Goal: Transaction & Acquisition: Purchase product/service

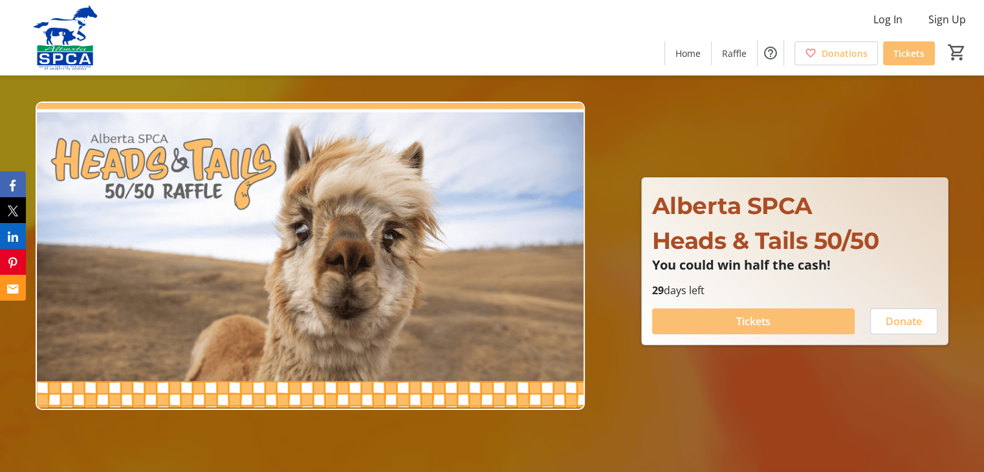
click at [758, 322] on span "Tickets" at bounding box center [753, 322] width 34 height 16
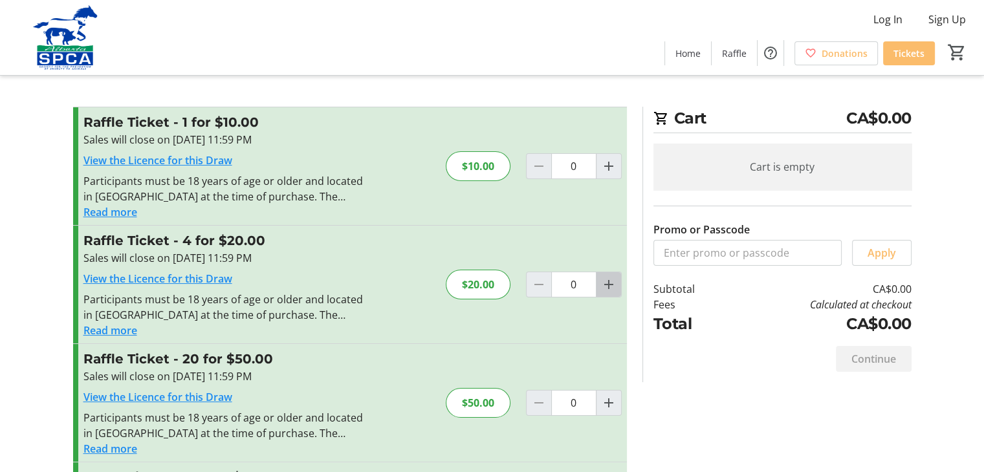
click at [608, 288] on mat-icon "Increment by one" at bounding box center [609, 285] width 16 height 16
type input "1"
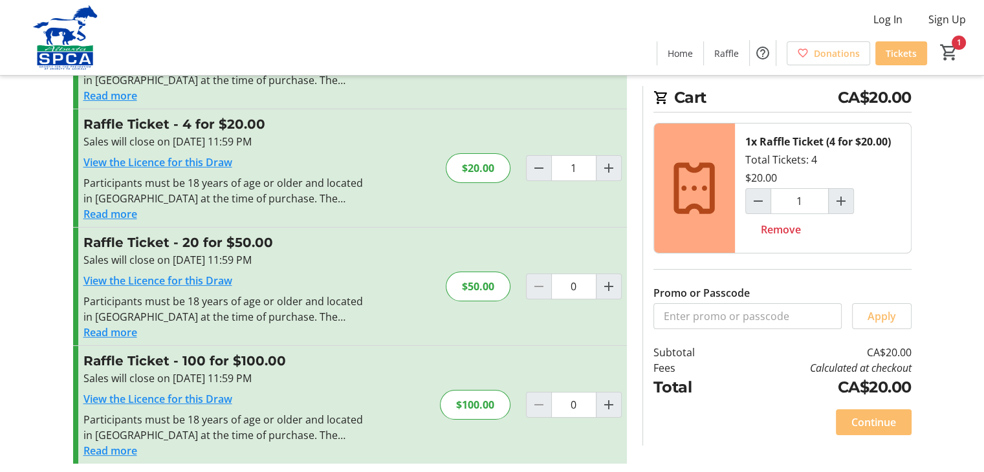
scroll to position [123, 0]
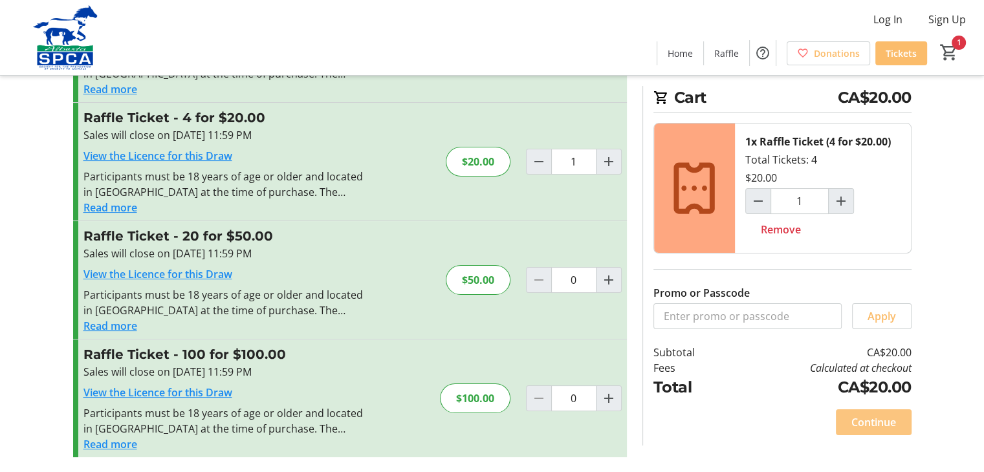
click at [872, 419] on span "Continue" at bounding box center [874, 423] width 45 height 16
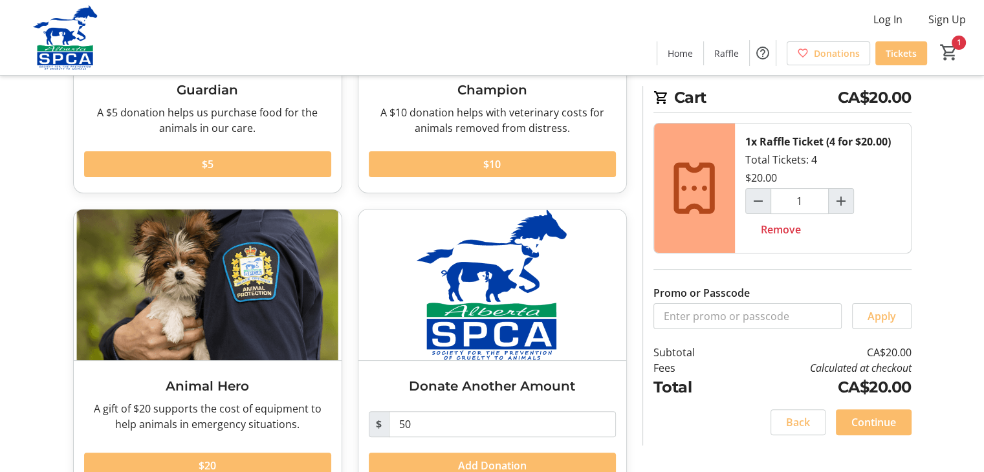
scroll to position [241, 0]
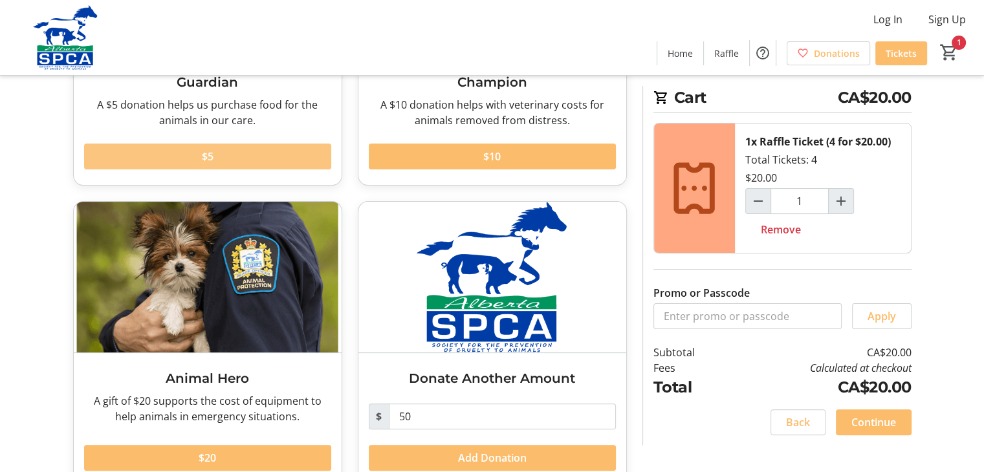
click at [214, 156] on span at bounding box center [207, 156] width 247 height 31
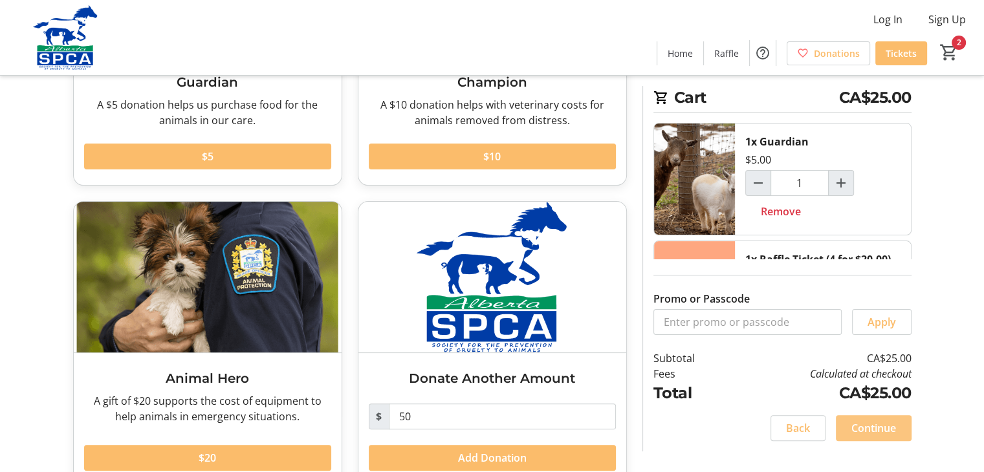
click at [883, 427] on span "Continue" at bounding box center [874, 429] width 45 height 16
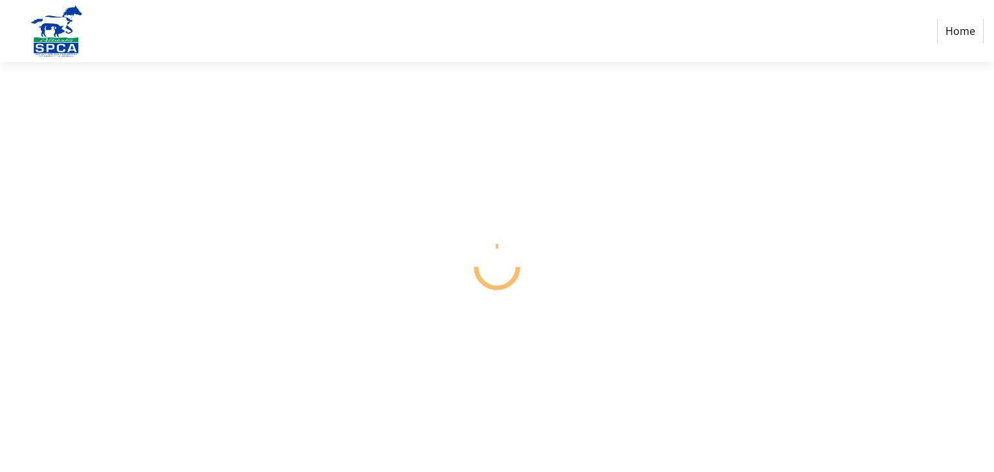
select select "CA"
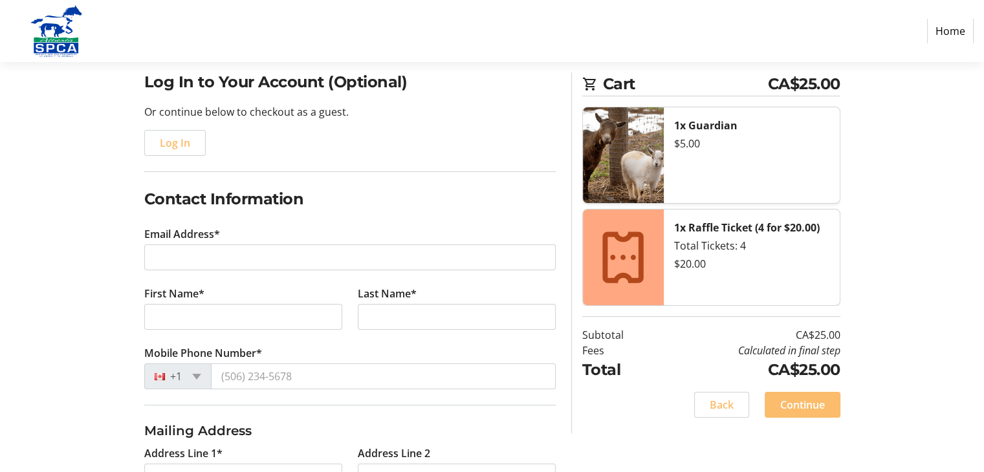
scroll to position [112, 0]
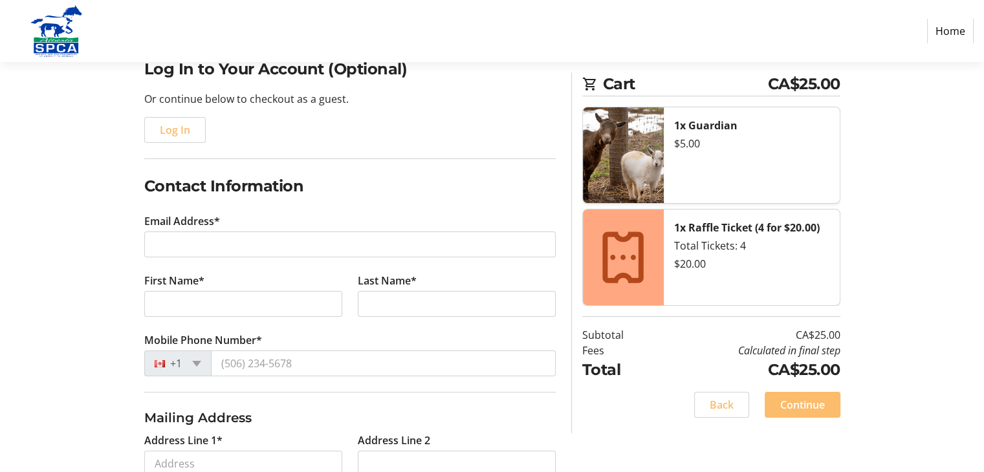
click at [178, 257] on tr-form-field "Email Address*" at bounding box center [350, 244] width 412 height 60
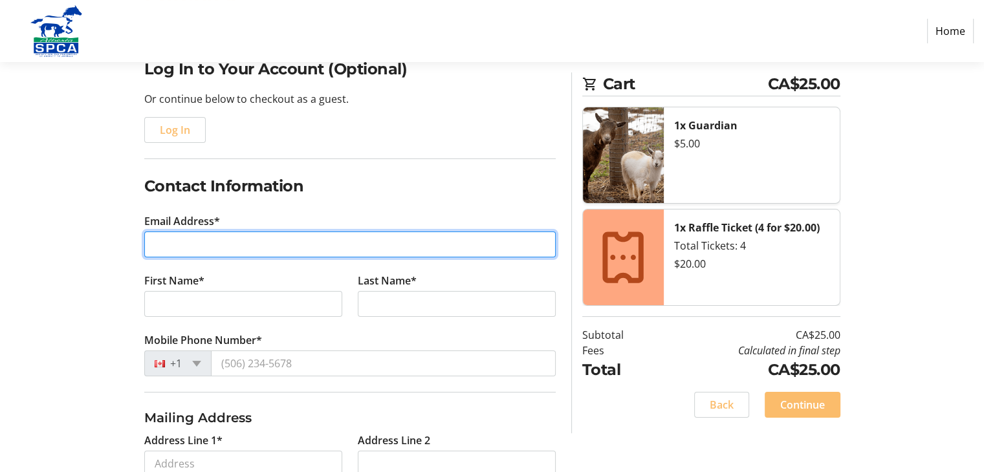
click at [171, 249] on input "Email Address*" at bounding box center [350, 245] width 412 height 26
type input "[EMAIL_ADDRESS][DOMAIN_NAME]"
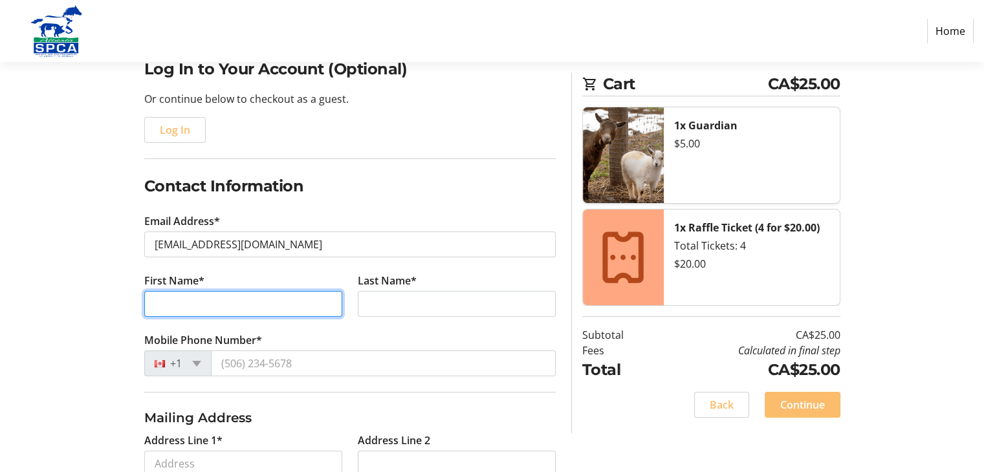
type input "[PERSON_NAME] [PERSON_NAME]"
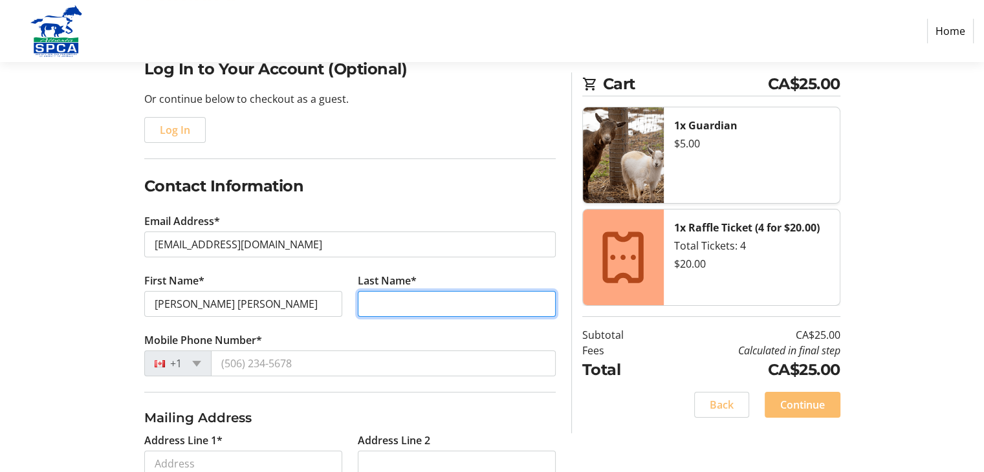
type input "Lessak"
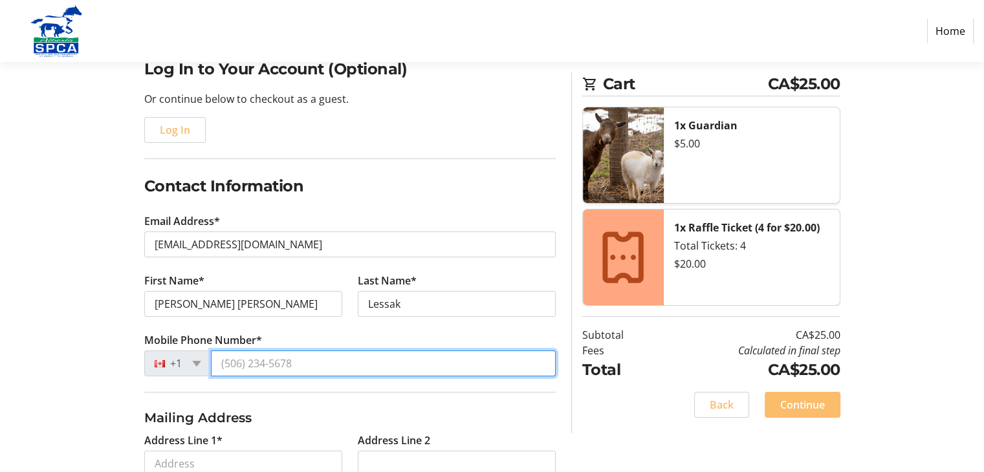
type input "[PHONE_NUMBER]"
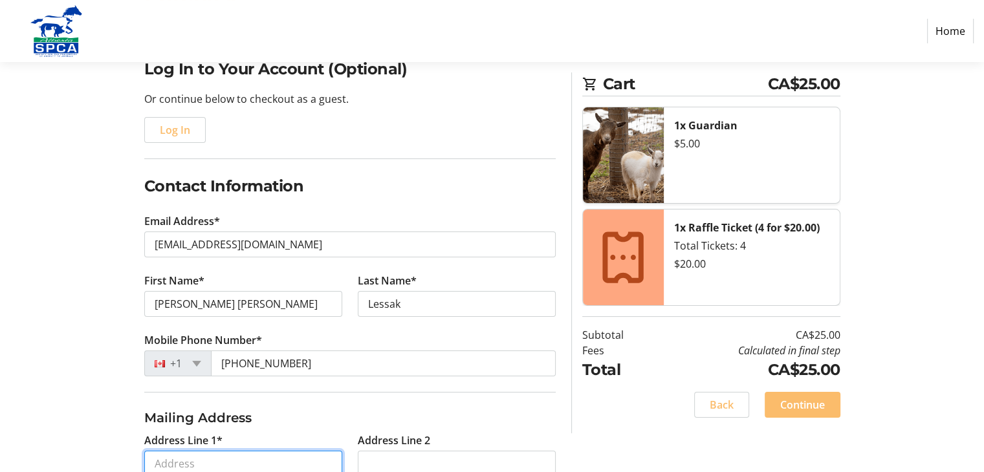
type input "[STREET_ADDRESS]"
type input "[GEOGRAPHIC_DATA]"
select select "AB"
type input "T7X3J7"
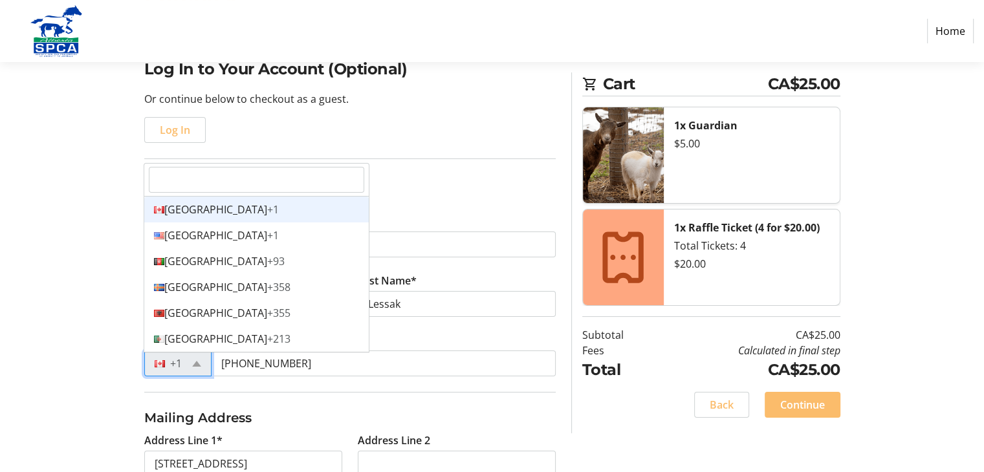
click at [198, 359] on div "+1" at bounding box center [177, 364] width 67 height 26
click at [205, 210] on div "Canada +1" at bounding box center [256, 210] width 225 height 26
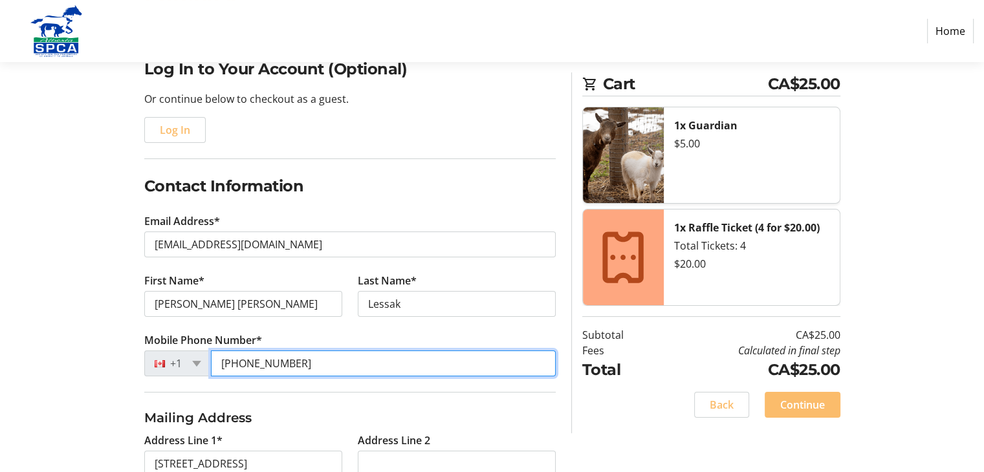
click at [296, 362] on input "[PHONE_NUMBER]" at bounding box center [383, 364] width 345 height 26
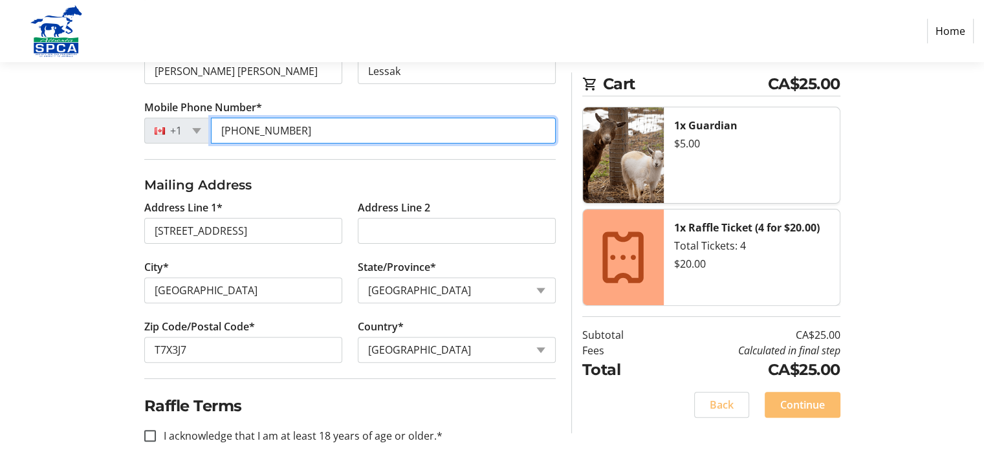
scroll to position [346, 0]
type input "[PHONE_NUMBER]"
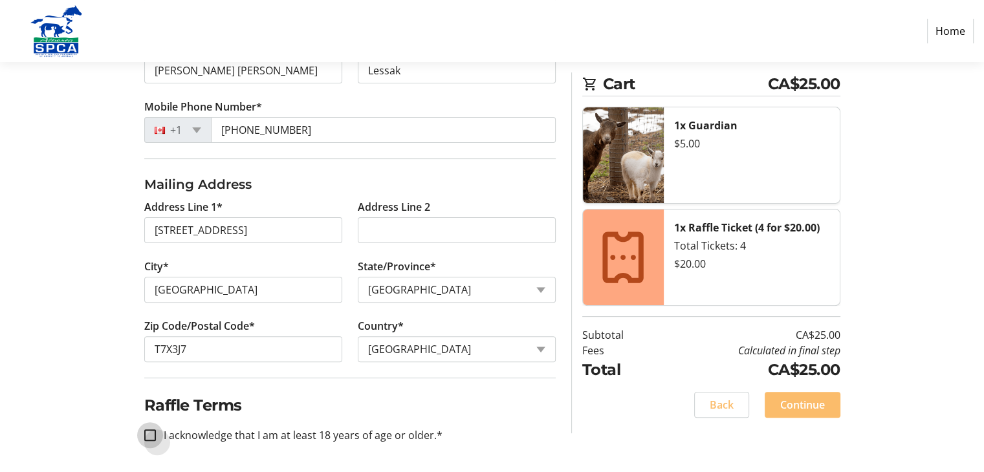
click at [150, 432] on input "I acknowledge that I am at least 18 years of age or older.*" at bounding box center [150, 436] width 12 height 12
checkbox input "true"
click at [815, 397] on span "Continue" at bounding box center [802, 405] width 45 height 16
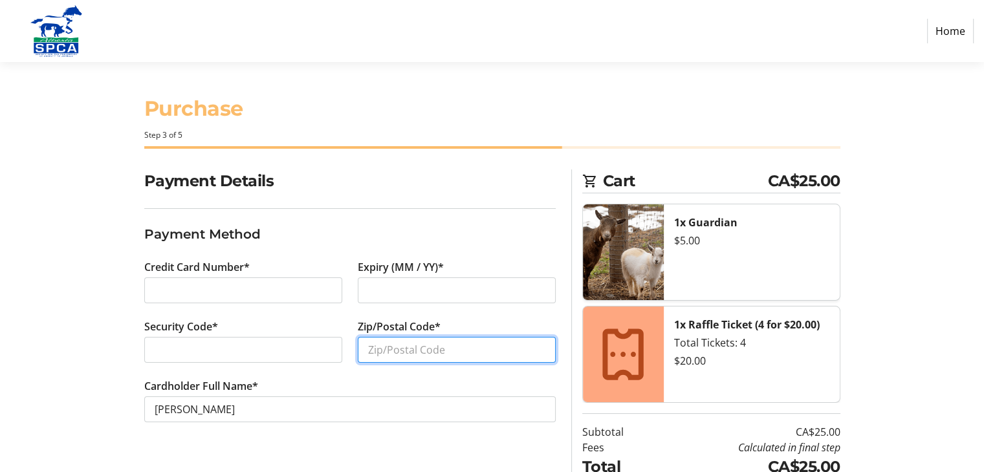
click at [408, 353] on input "Zip/Postal Code*" at bounding box center [457, 350] width 198 height 26
type input "t"
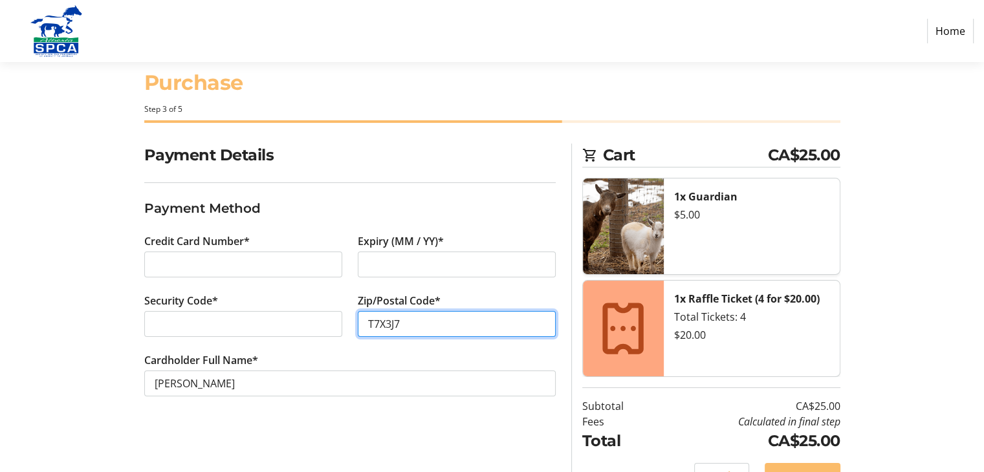
scroll to position [58, 0]
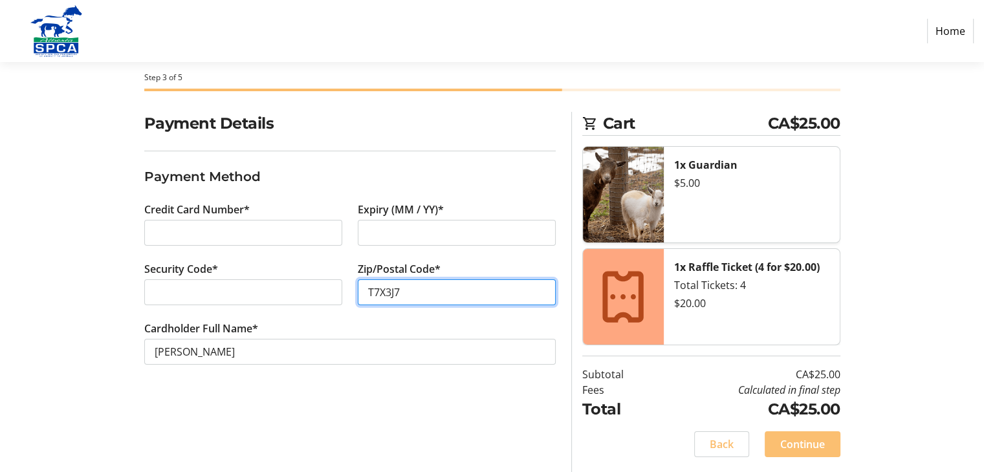
type input "T7X3J7"
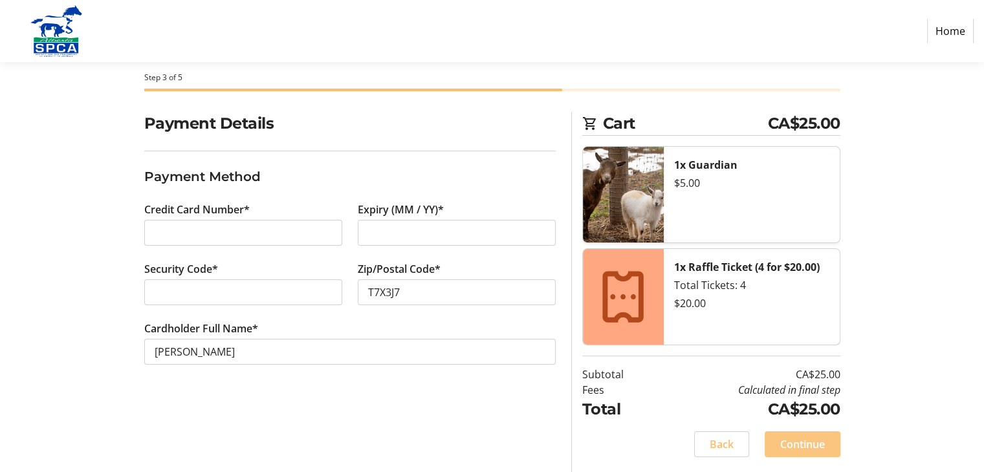
click at [804, 443] on span "Continue" at bounding box center [802, 445] width 45 height 16
click at [804, 443] on div "Back Continue" at bounding box center [711, 445] width 258 height 26
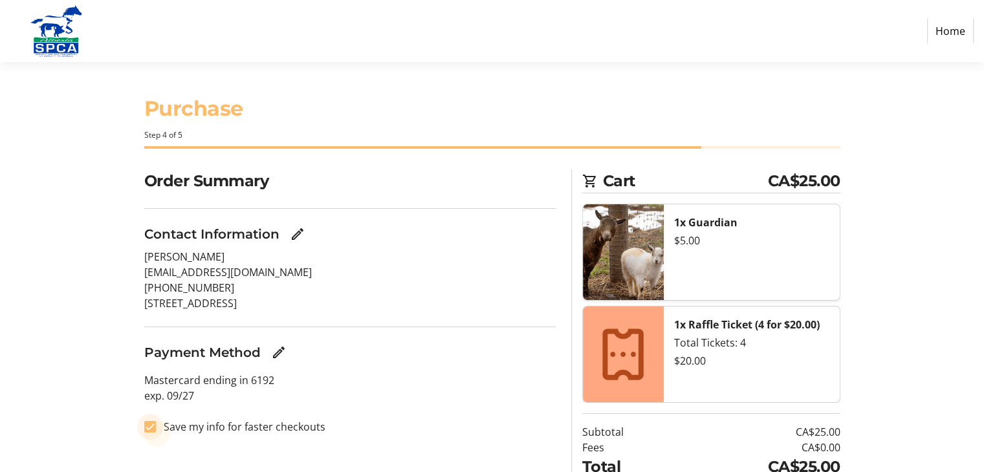
click at [150, 426] on input "Save my info for faster checkouts" at bounding box center [150, 427] width 12 height 12
checkbox input "false"
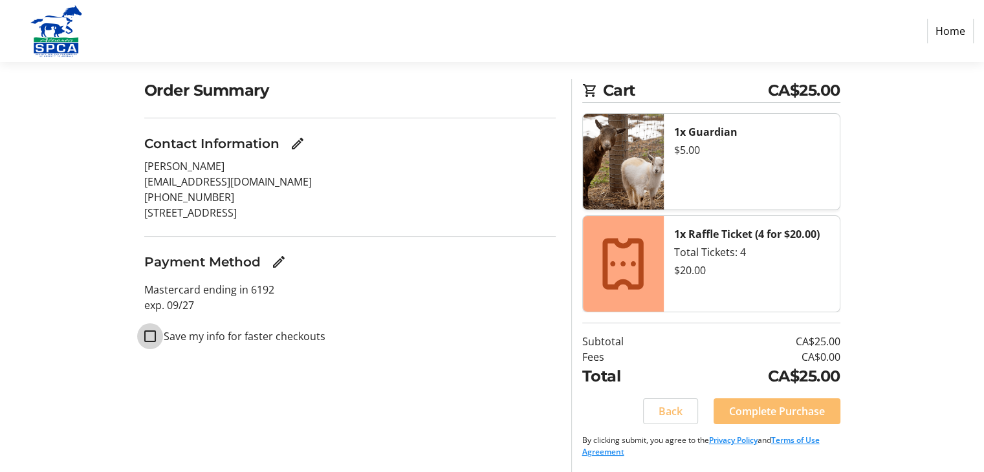
scroll to position [91, 0]
click at [775, 406] on span "Complete Purchase" at bounding box center [777, 411] width 96 height 16
